Goal: Task Accomplishment & Management: Use online tool/utility

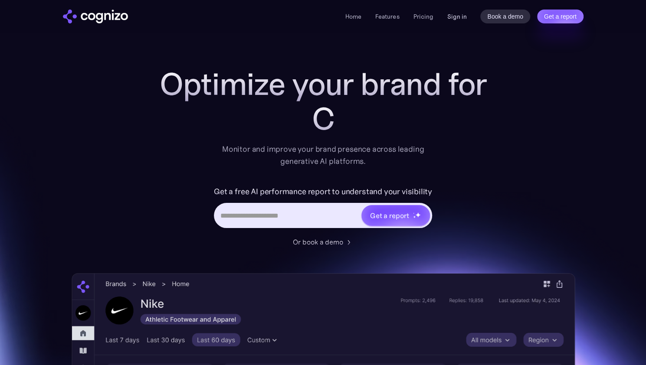
click at [456, 19] on link "Sign in" at bounding box center [457, 16] width 20 height 10
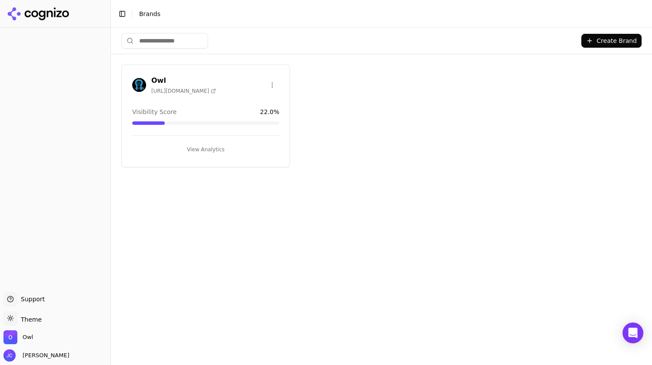
click at [216, 150] on button "View Analytics" at bounding box center [205, 150] width 147 height 14
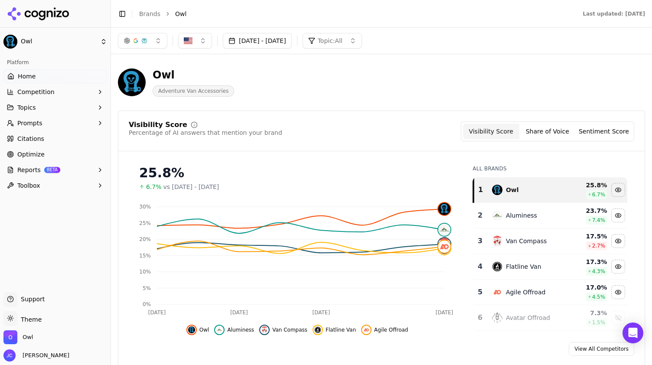
click at [264, 48] on button "[DATE] - [DATE]" at bounding box center [257, 41] width 69 height 16
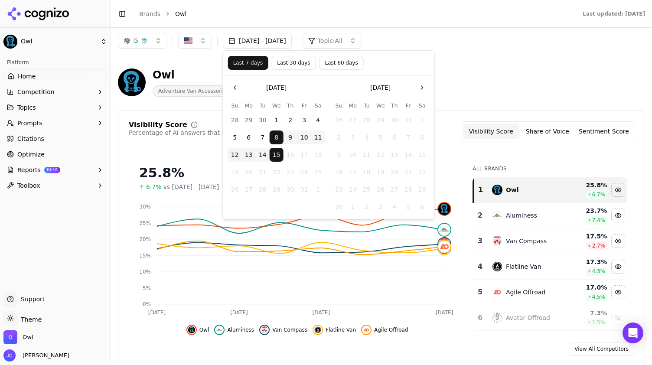
click at [279, 122] on button "1" at bounding box center [277, 120] width 14 height 14
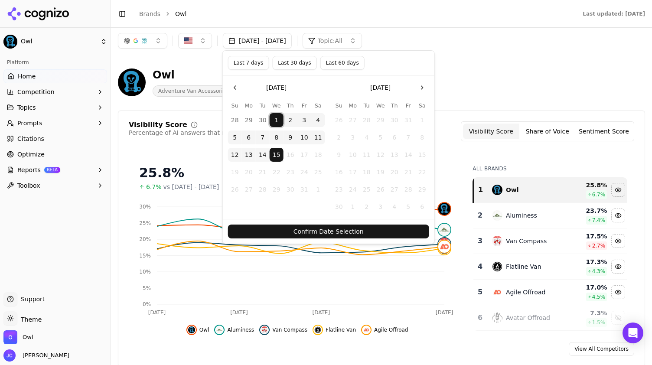
click at [327, 231] on button "Confirm Date Selection" at bounding box center [328, 232] width 201 height 14
